Goal: Communication & Community: Answer question/provide support

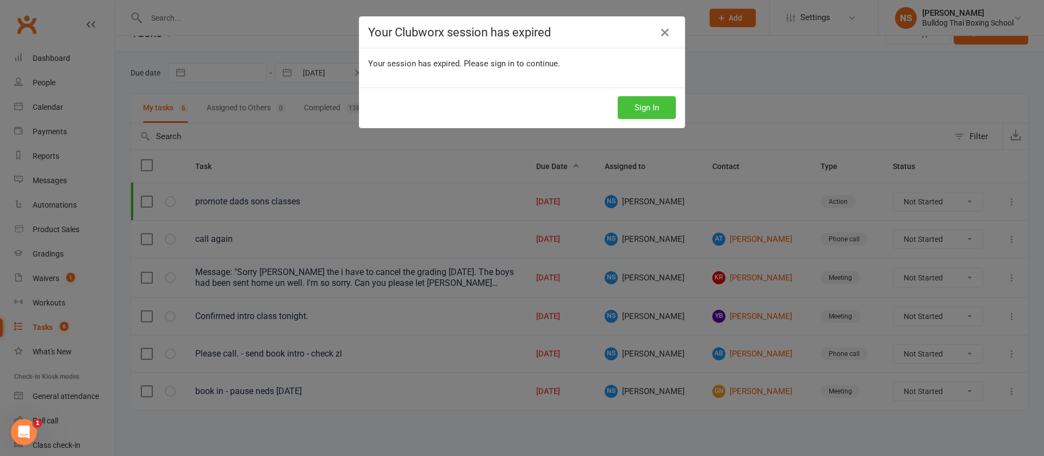
click at [635, 108] on button "Sign In" at bounding box center [647, 107] width 58 height 23
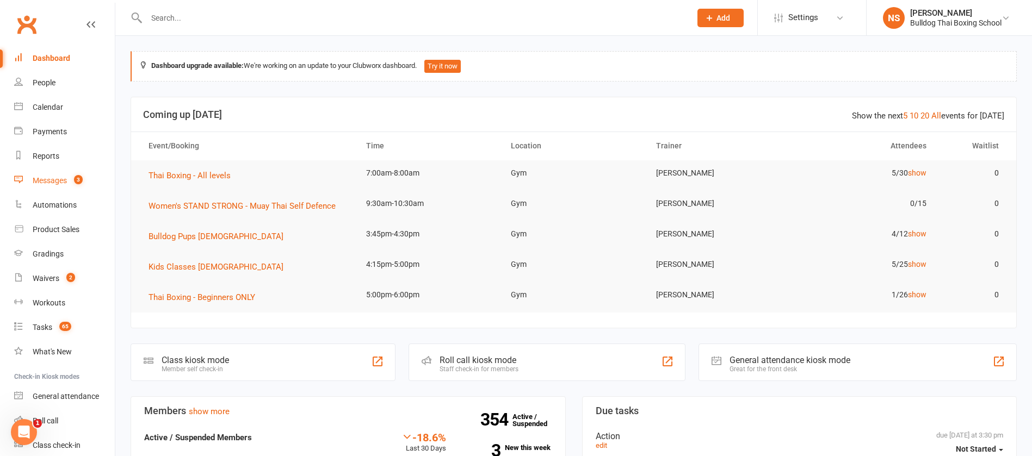
click at [48, 183] on div "Messages" at bounding box center [50, 180] width 34 height 9
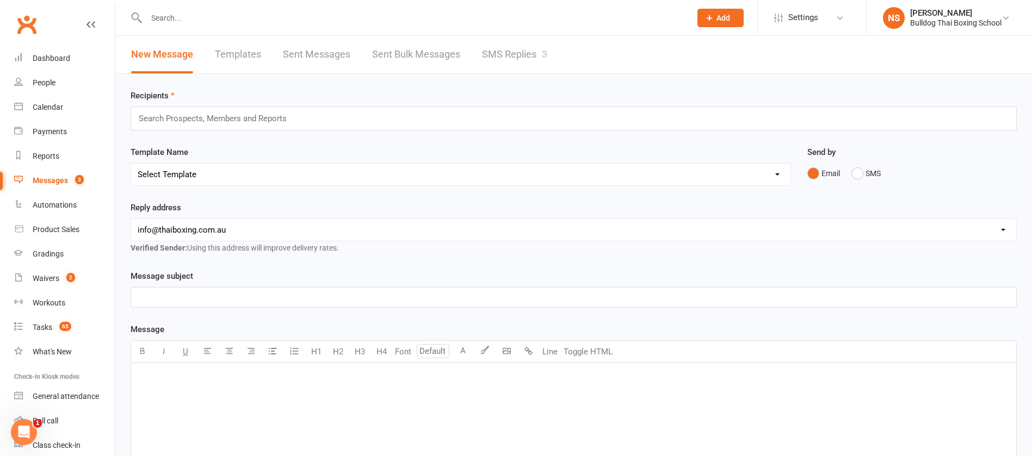
click at [519, 52] on link "SMS Replies 3" at bounding box center [514, 55] width 65 height 38
